Goal: Find specific page/section: Find specific page/section

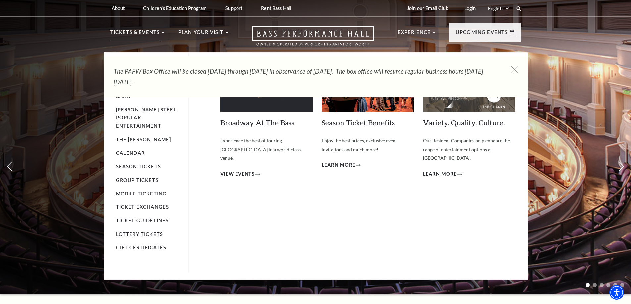
click at [145, 32] on p "Tickets & Events" at bounding box center [135, 34] width 50 height 12
click at [131, 150] on link "Calendar" at bounding box center [130, 153] width 29 height 6
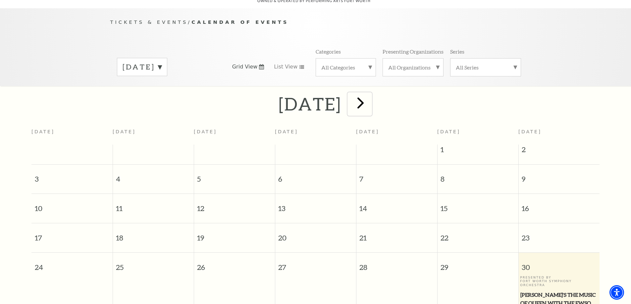
click at [370, 97] on span "next" at bounding box center [360, 102] width 19 height 19
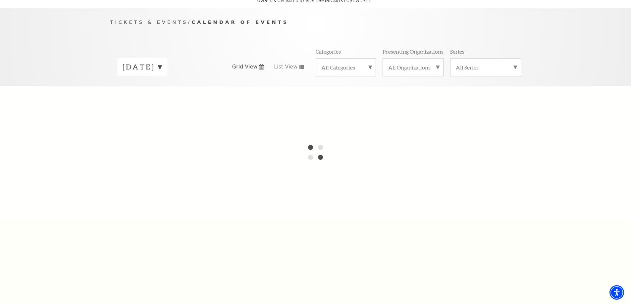
click at [387, 97] on div at bounding box center [315, 152] width 631 height 132
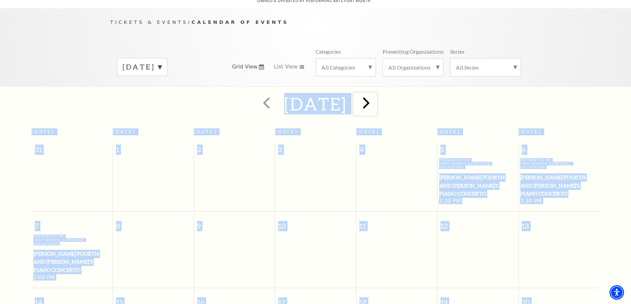
click at [375, 97] on span "next" at bounding box center [366, 102] width 19 height 19
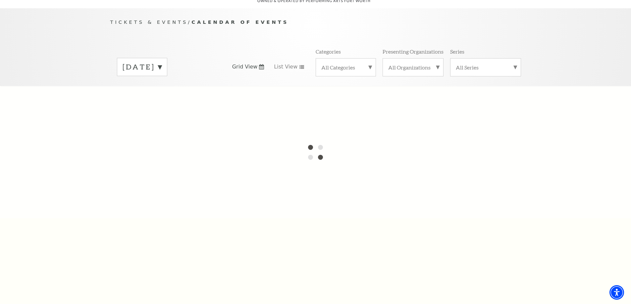
click at [455, 98] on div at bounding box center [315, 152] width 631 height 132
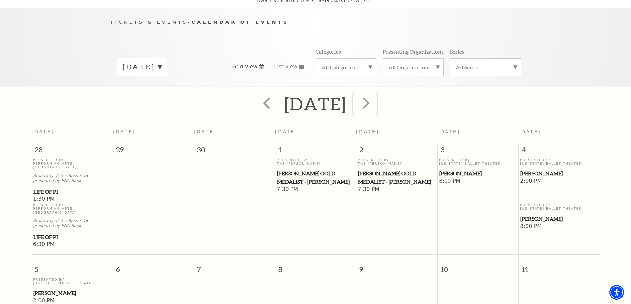
click at [375, 99] on span "next" at bounding box center [366, 102] width 19 height 19
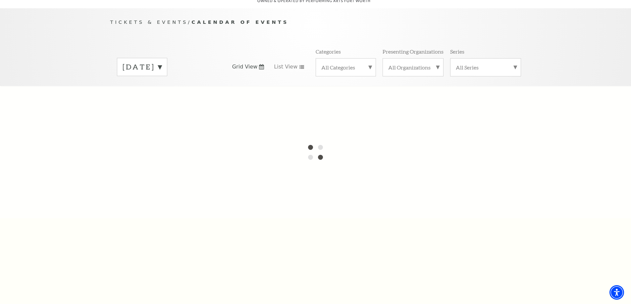
click at [162, 62] on label "[DATE]" at bounding box center [141, 67] width 39 height 10
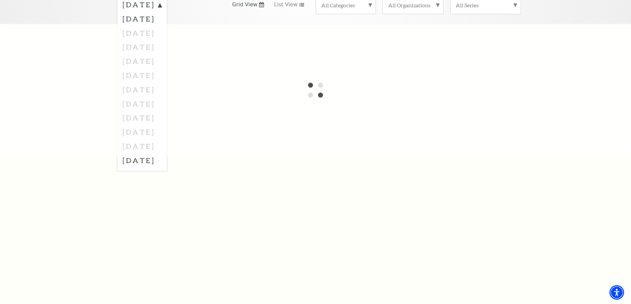
scroll to position [59, 0]
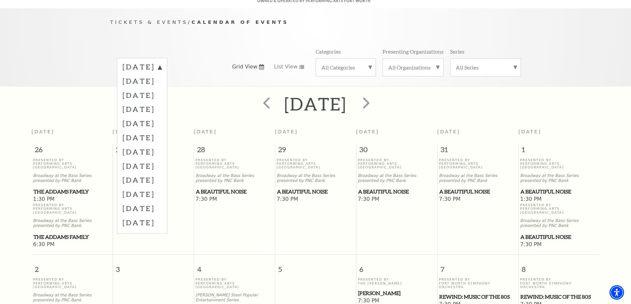
click at [291, 32] on div "Tickets & Events / Calendar of Events [DATE] [DATE] [DATE] [DATE] [DATE] [DATE]…" at bounding box center [316, 52] width 424 height 68
click at [162, 159] on label "[DATE]" at bounding box center [141, 166] width 39 height 14
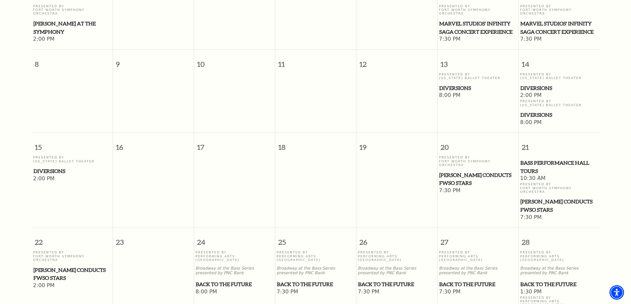
scroll to position [224, 0]
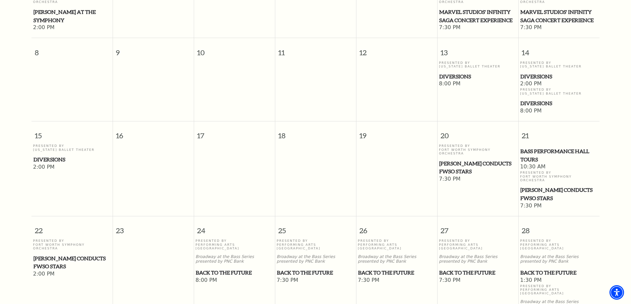
drag, startPoint x: 462, startPoint y: 65, endPoint x: 45, endPoint y: 161, distance: 427.3
click at [45, 164] on span "2:00 PM" at bounding box center [72, 167] width 78 height 7
click at [49, 156] on span "Diversions" at bounding box center [71, 160] width 77 height 8
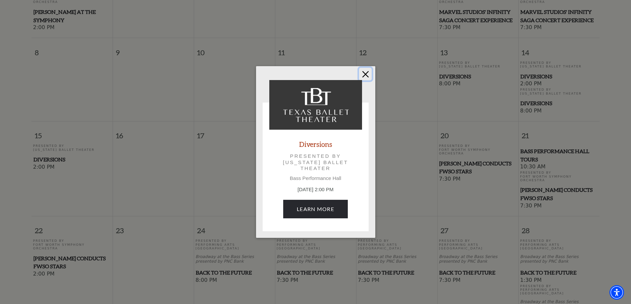
click at [364, 71] on button "Close" at bounding box center [365, 74] width 13 height 13
